Goal: Information Seeking & Learning: Learn about a topic

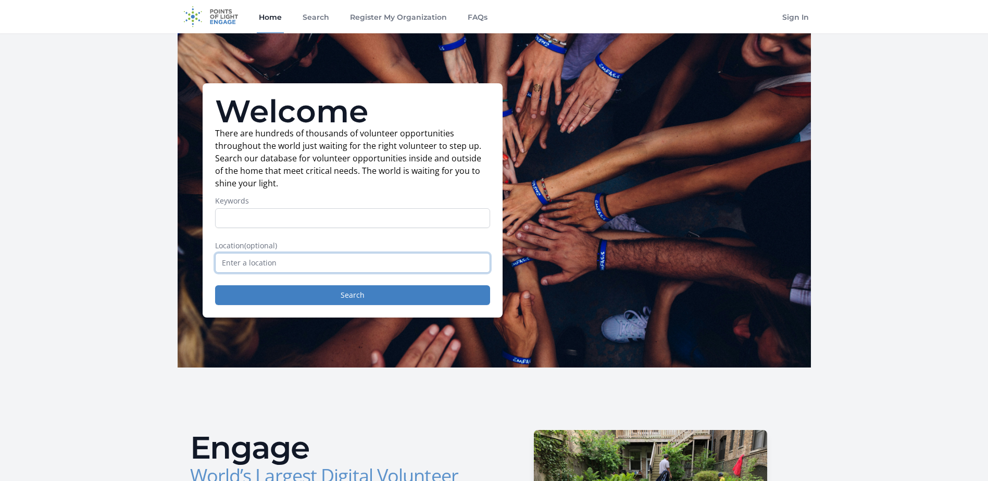
click at [388, 266] on input "text" at bounding box center [352, 263] width 275 height 20
click at [368, 307] on div "Welcome There are hundreds of thousands of volunteer opportunities throughout t…" at bounding box center [353, 200] width 300 height 234
click at [352, 254] on input "text" at bounding box center [352, 263] width 275 height 20
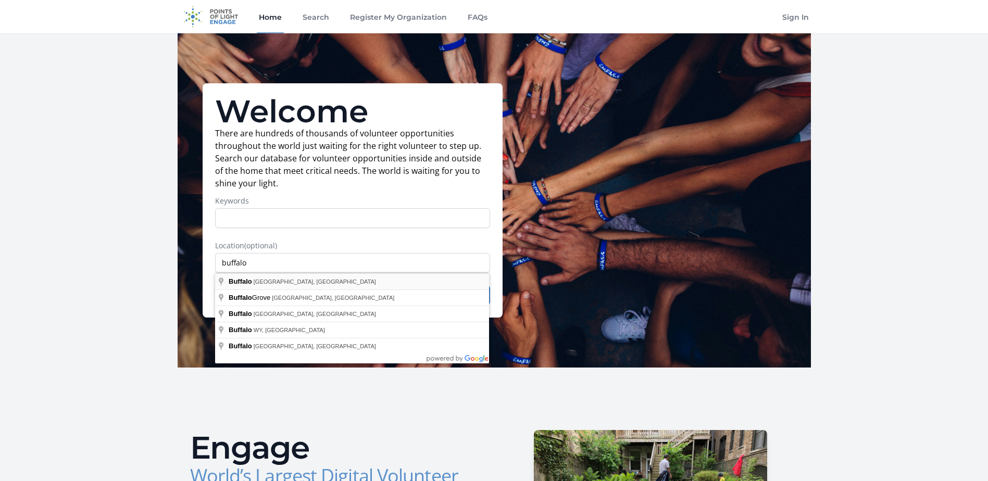
type input "[GEOGRAPHIC_DATA], [GEOGRAPHIC_DATA], [GEOGRAPHIC_DATA]"
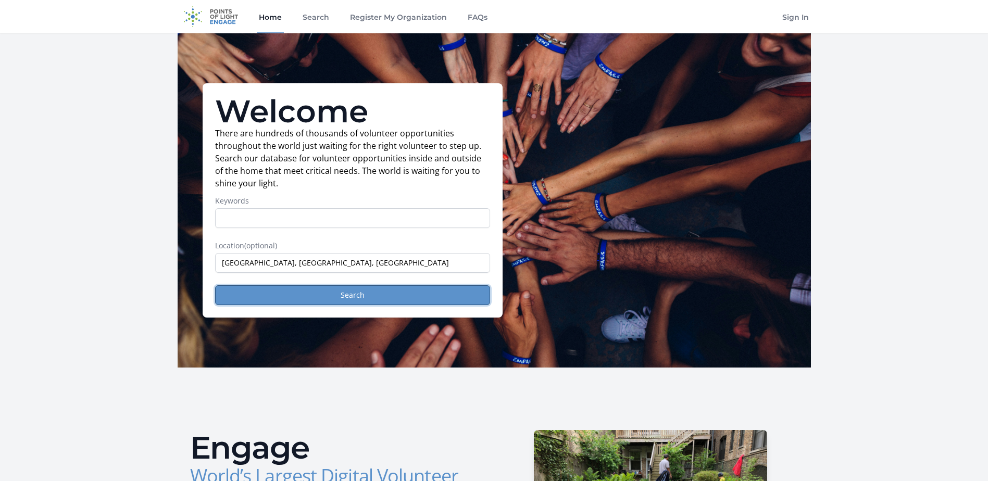
click at [307, 296] on button "Search" at bounding box center [352, 295] width 275 height 20
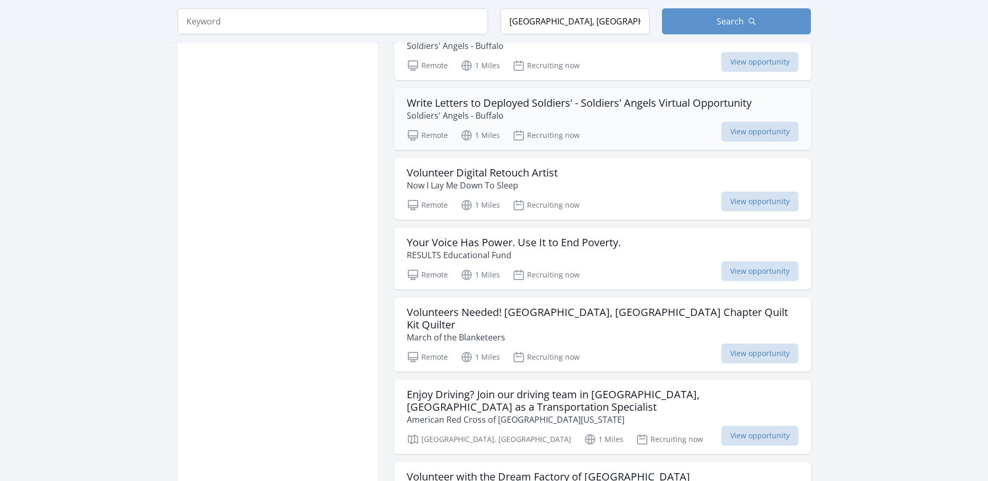
scroll to position [938, 0]
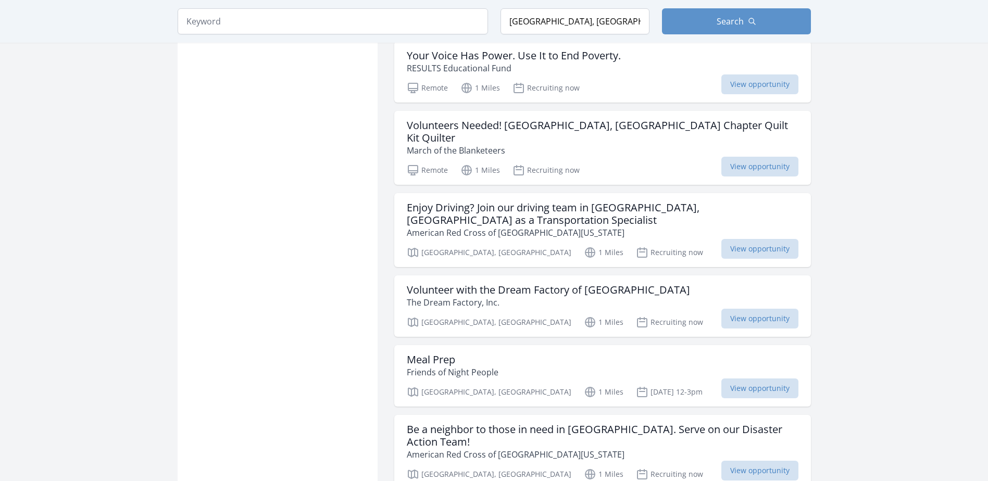
scroll to position [1094, 0]
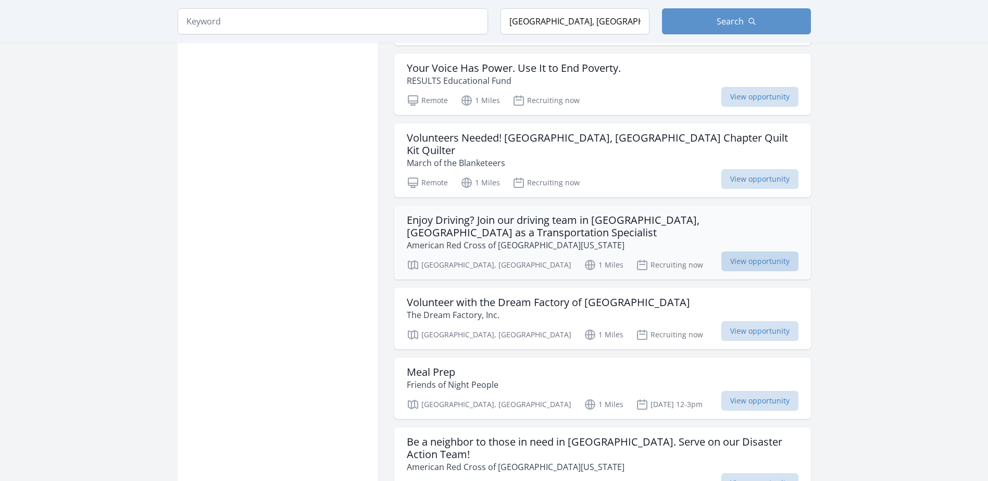
click at [748, 252] on span "View opportunity" at bounding box center [759, 262] width 77 height 20
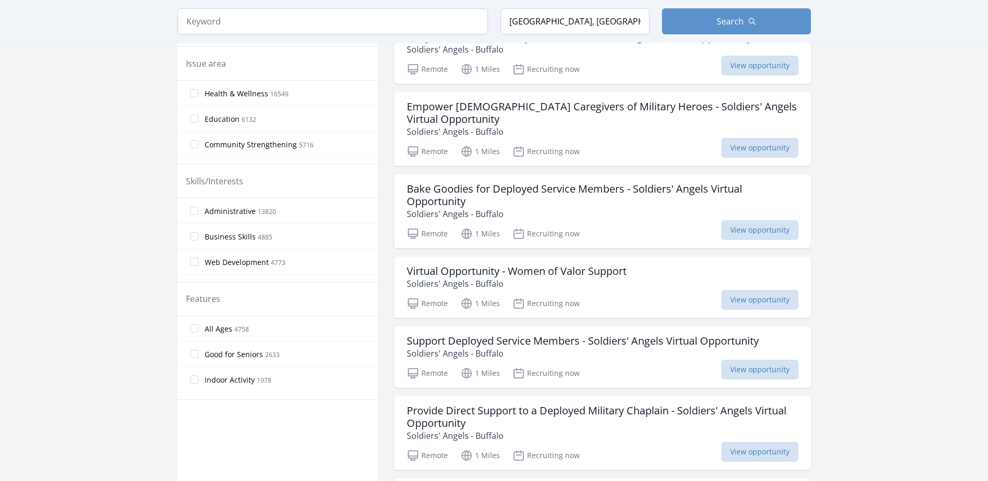
scroll to position [0, 0]
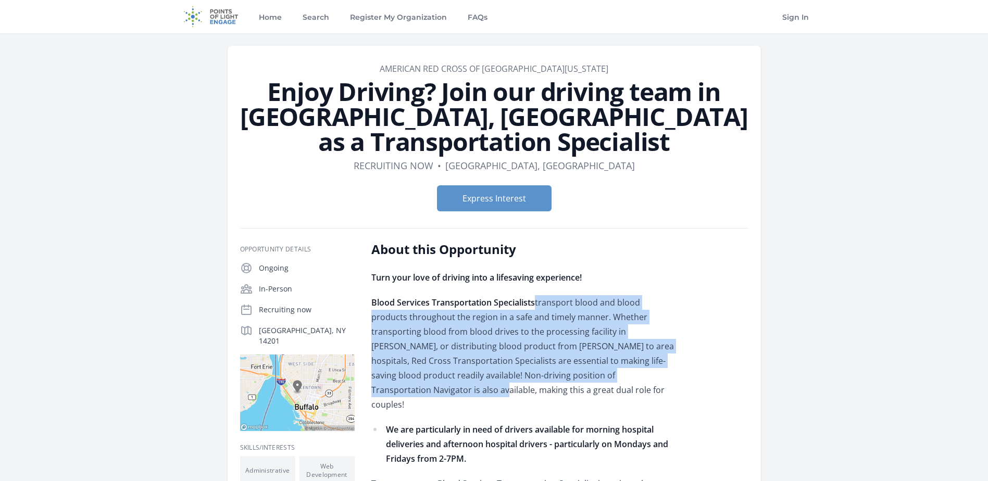
drag, startPoint x: 534, startPoint y: 277, endPoint x: 586, endPoint y: 348, distance: 88.1
click at [586, 348] on p "Blood Services Transportation Specialists transport blood and blood products th…" at bounding box center [523, 353] width 305 height 117
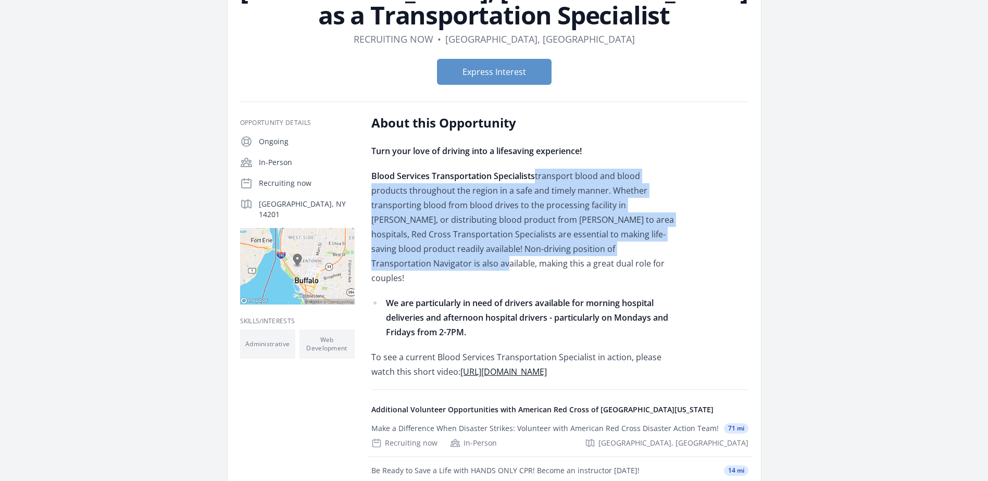
scroll to position [156, 0]
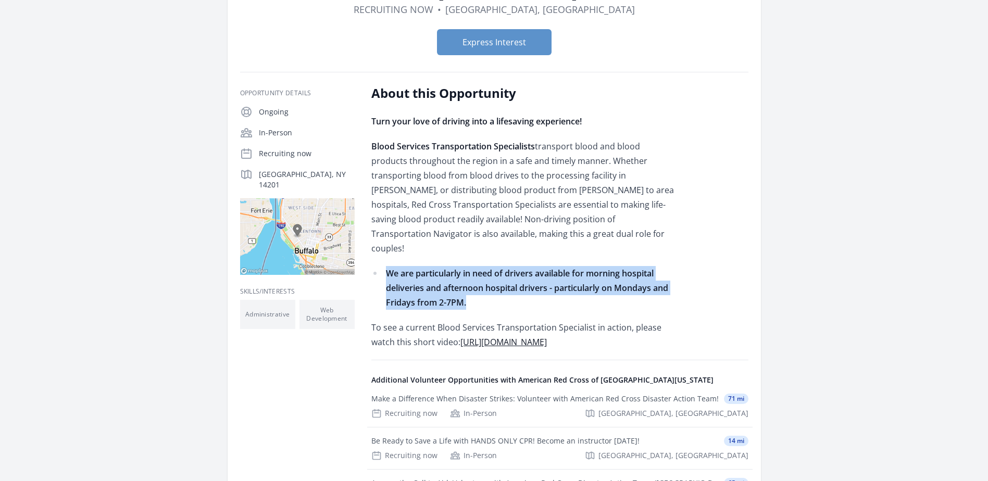
drag, startPoint x: 465, startPoint y: 266, endPoint x: 372, endPoint y: 234, distance: 98.0
click at [372, 266] on li "We are particularly in need of drivers available for morning hospital deliverie…" at bounding box center [523, 288] width 305 height 44
drag, startPoint x: 372, startPoint y: 234, endPoint x: 405, endPoint y: 257, distance: 39.7
click at [405, 266] on li "We are particularly in need of drivers available for morning hospital deliverie…" at bounding box center [523, 288] width 305 height 44
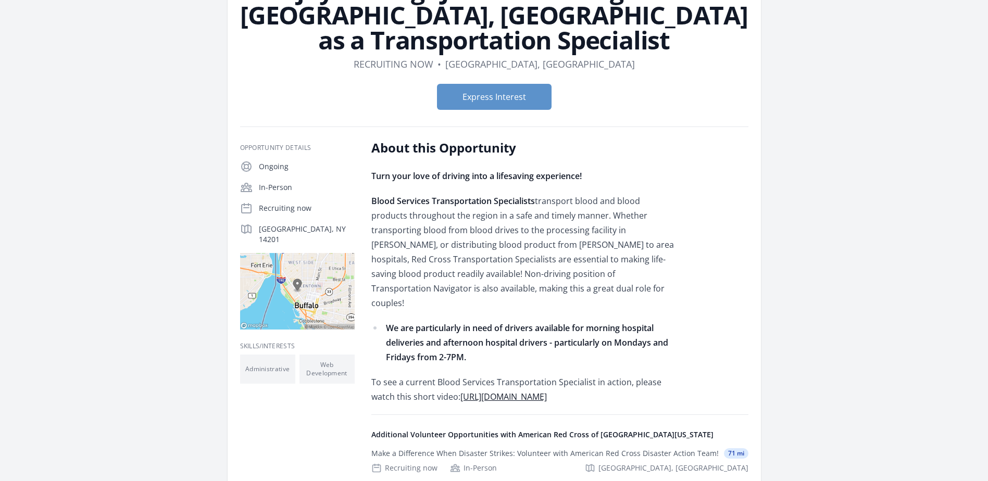
scroll to position [0, 0]
